Goal: Task Accomplishment & Management: Manage account settings

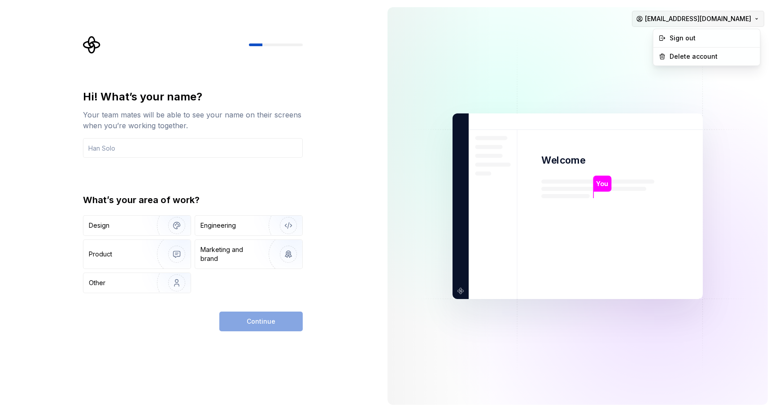
click at [745, 19] on html "Hi! What’s your name? Your team mates will be able to see your name on their sc…" at bounding box center [387, 206] width 775 height 412
click at [692, 56] on div "Delete account" at bounding box center [711, 56] width 85 height 9
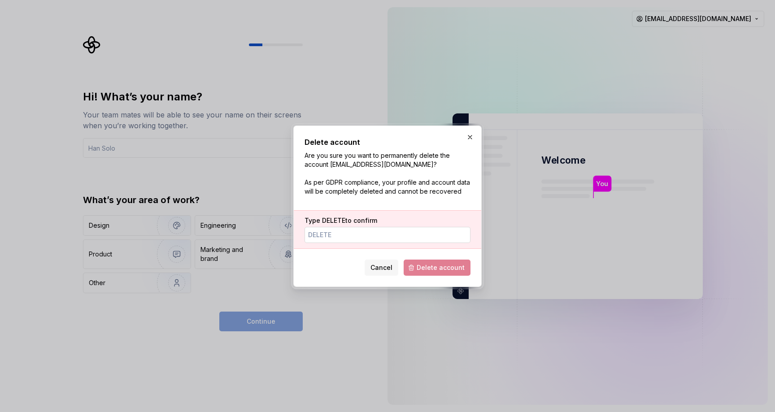
click at [380, 237] on input "Type DELETE to confirm" at bounding box center [388, 235] width 166 height 16
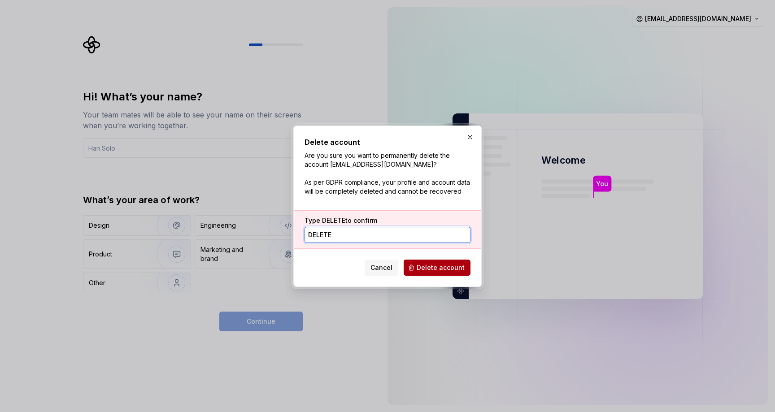
type input "DELETE"
click at [440, 264] on span "Delete account" at bounding box center [441, 267] width 48 height 9
